Goal: Find contact information: Find contact information

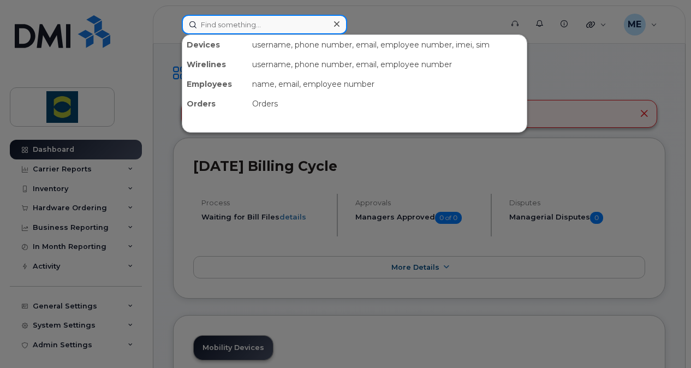
click at [276, 28] on input at bounding box center [264, 25] width 165 height 20
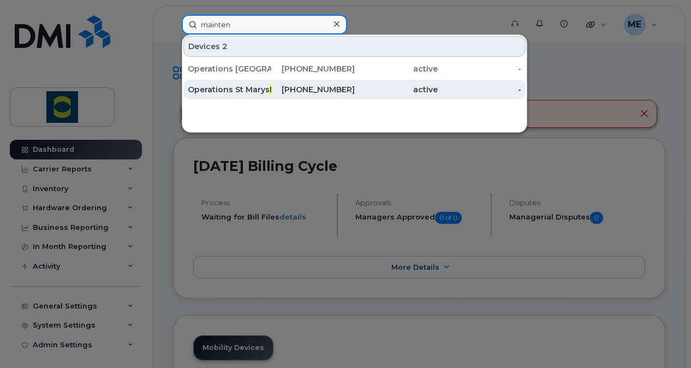
type input "mainten"
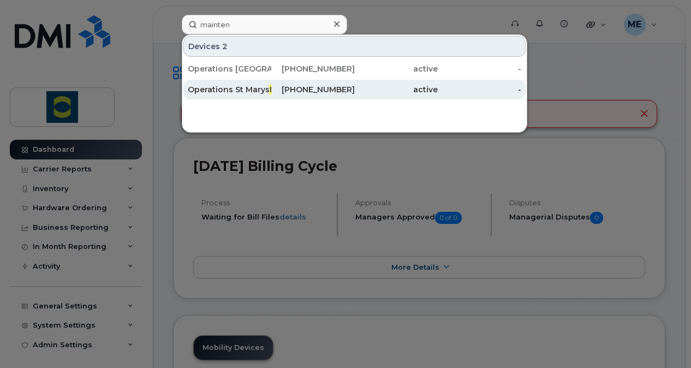
click at [240, 92] on div "Operations St Marys Mainten ance" at bounding box center [229, 89] width 83 height 11
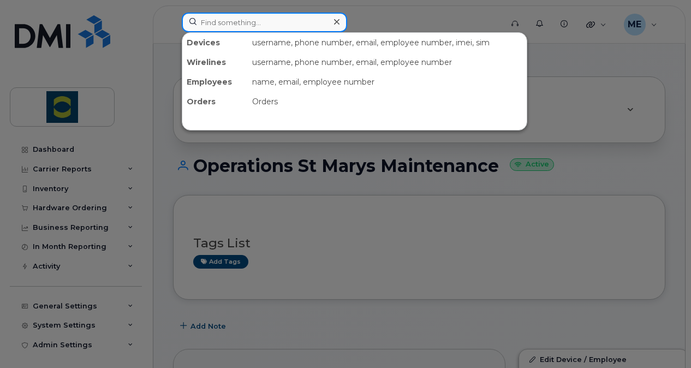
click at [264, 29] on input at bounding box center [264, 23] width 165 height 20
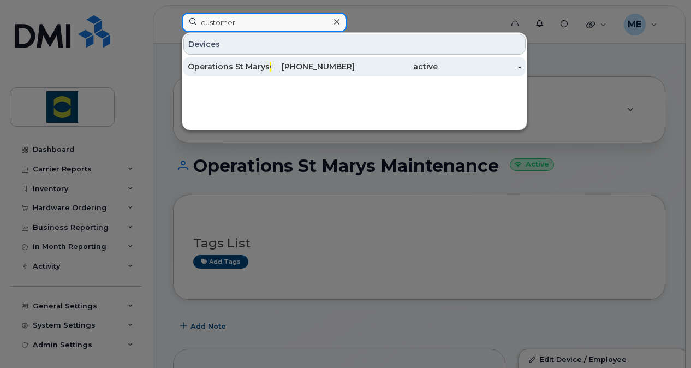
type input "customer"
click at [271, 74] on div "Operations St Marys Customer Services" at bounding box center [312, 67] width 83 height 20
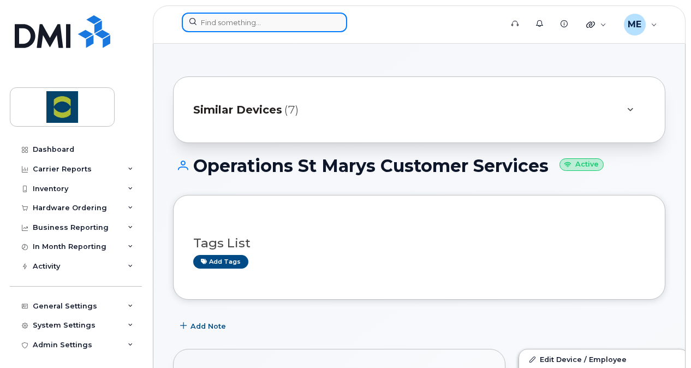
click at [219, 23] on input at bounding box center [264, 23] width 165 height 20
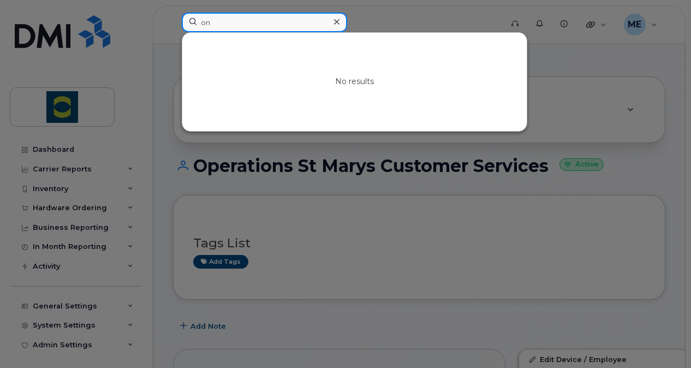
type input "o"
type input "e"
type input "p"
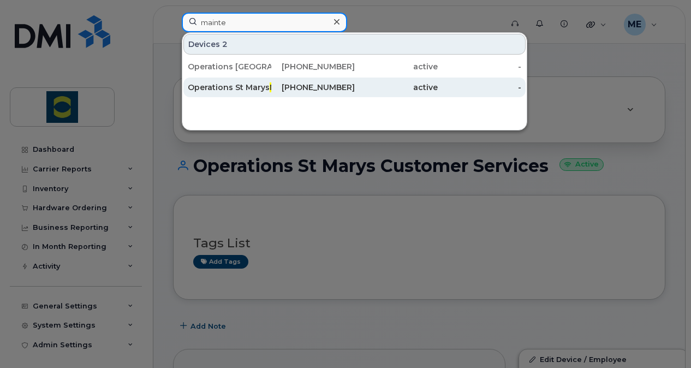
type input "mainte"
click at [271, 94] on div "Operations St Marys Mainte [PERSON_NAME]" at bounding box center [312, 87] width 83 height 20
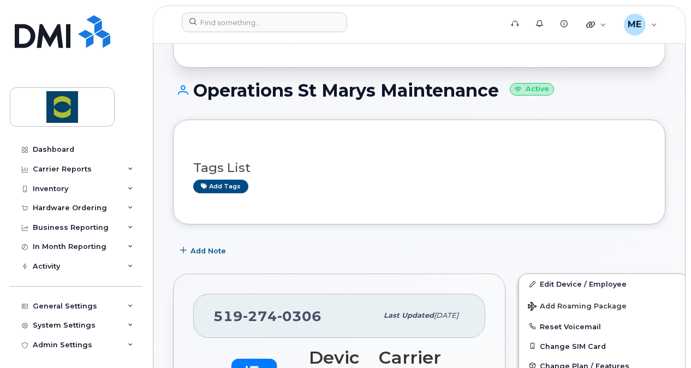
scroll to position [164, 0]
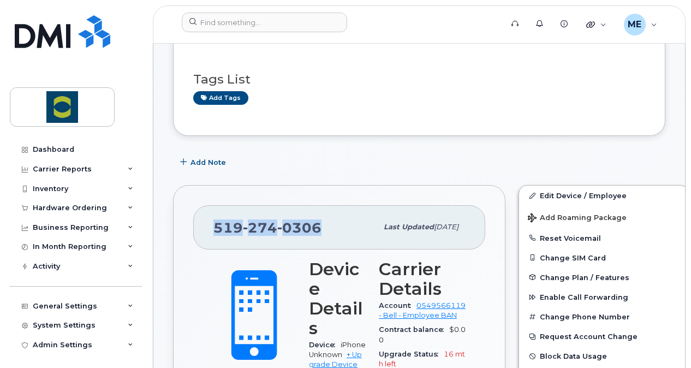
drag, startPoint x: 321, startPoint y: 230, endPoint x: 216, endPoint y: 232, distance: 105.3
click at [216, 232] on div "[PHONE_NUMBER]" at bounding box center [295, 227] width 164 height 23
copy span "[PHONE_NUMBER]"
